Goal: Use online tool/utility: Use online tool/utility

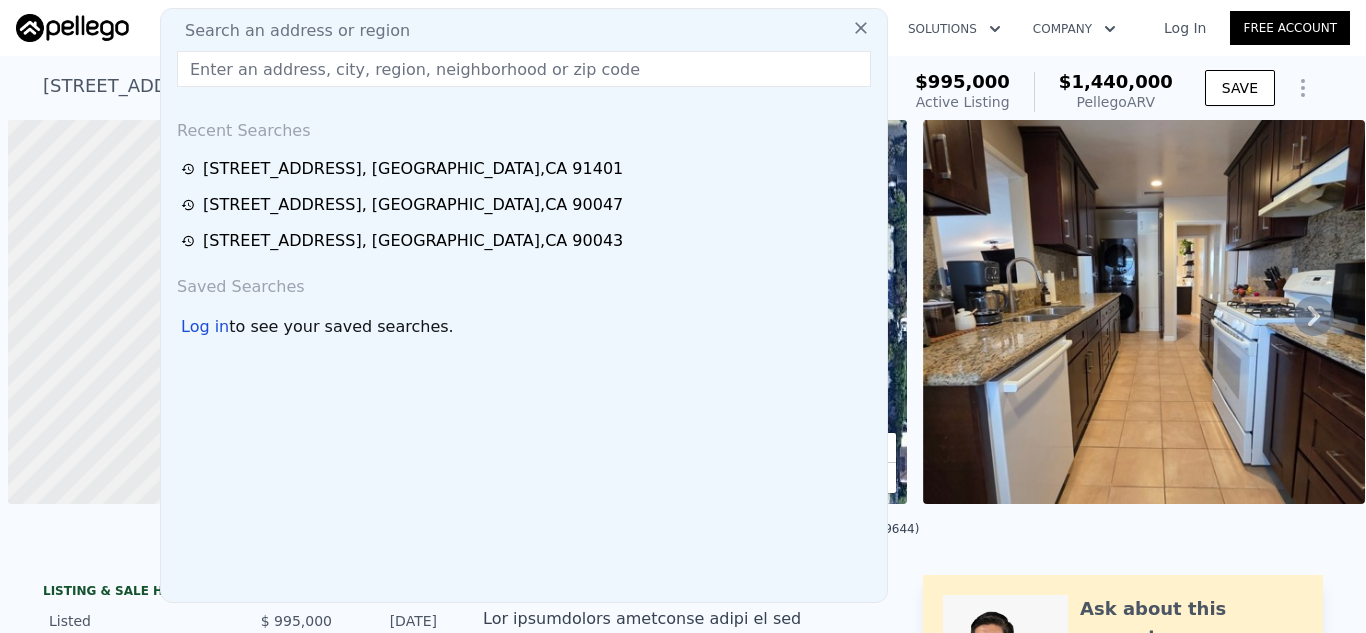
scroll to position [0, 8]
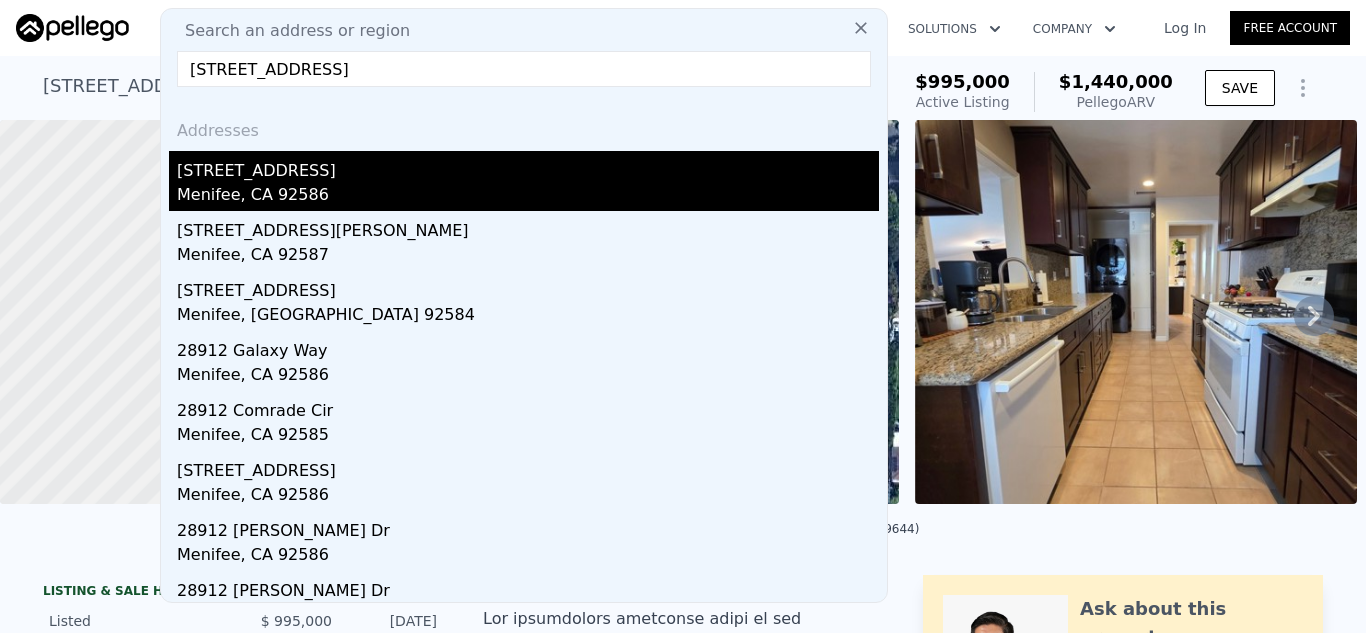
type input "[STREET_ADDRESS]"
click at [404, 164] on div "[STREET_ADDRESS]" at bounding box center [528, 167] width 702 height 32
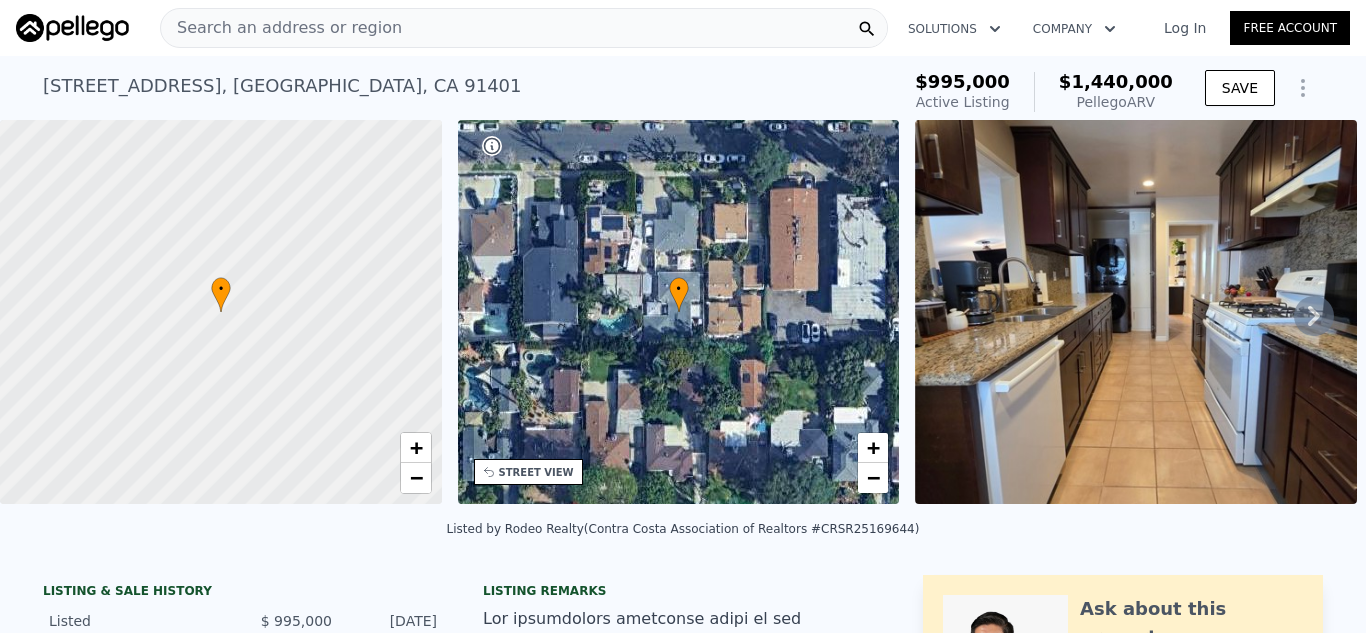
type input "3"
type input "2"
type input "992"
type input "1450"
type input "6534"
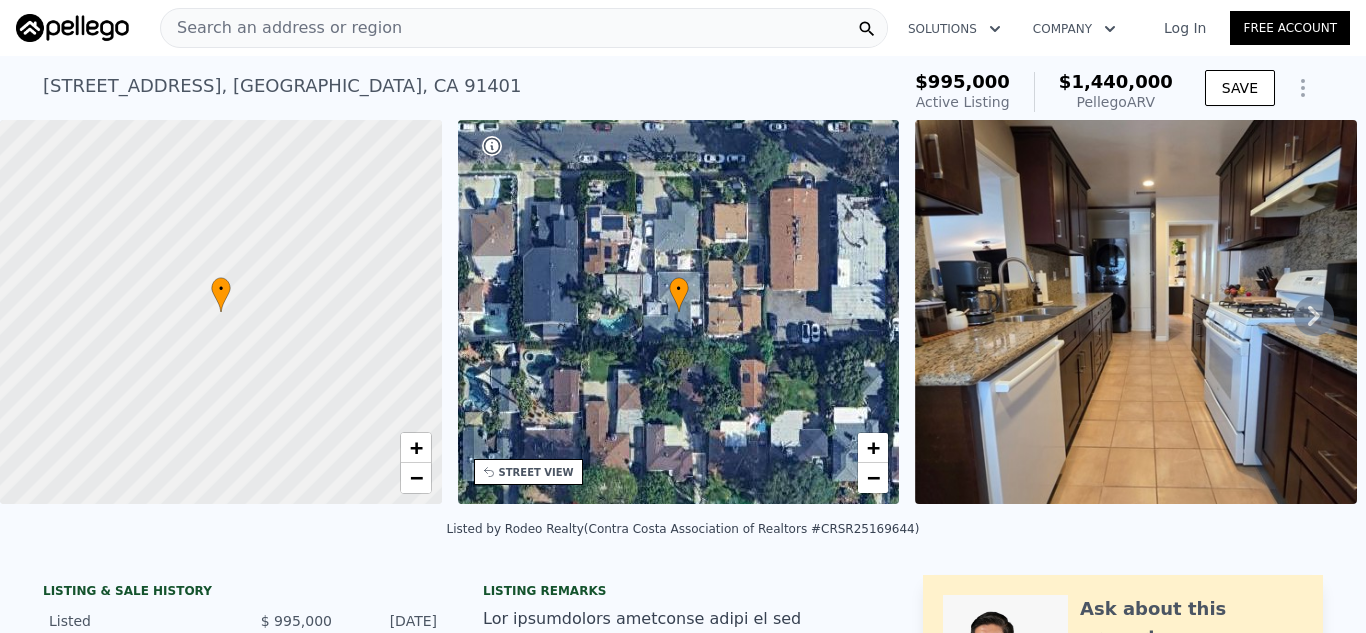
type input "8276"
type input "$ 384,000"
type input "4"
type input "$ 22,662"
